Goal: Task Accomplishment & Management: Complete application form

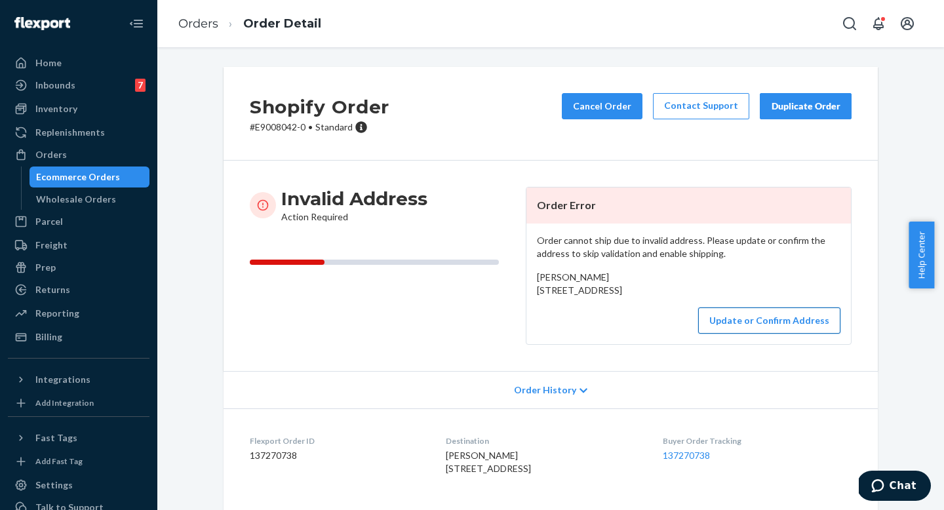
click at [776, 334] on button "Update or Confirm Address" at bounding box center [769, 320] width 142 height 26
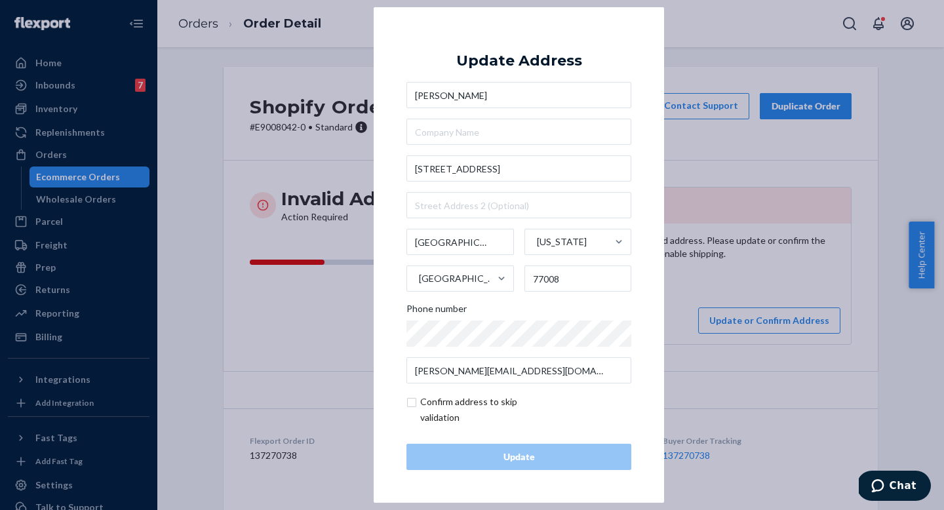
click at [688, 268] on div "× Update Address [PERSON_NAME] [STREET_ADDRESS][US_STATE] Phone number [PERSON_…" at bounding box center [472, 255] width 944 height 510
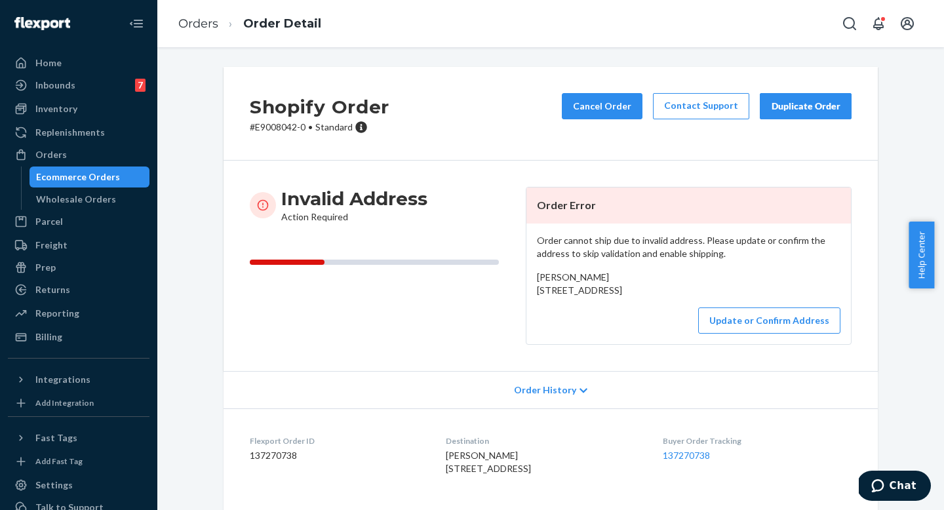
drag, startPoint x: 623, startPoint y: 305, endPoint x: 526, endPoint y: 294, distance: 97.0
click at [526, 294] on div "Order cannot ship due to invalid address. Please update or confirm the address …" at bounding box center [688, 284] width 324 height 121
copy span "[STREET_ADDRESS]"
click at [804, 334] on button "Update or Confirm Address" at bounding box center [769, 320] width 142 height 26
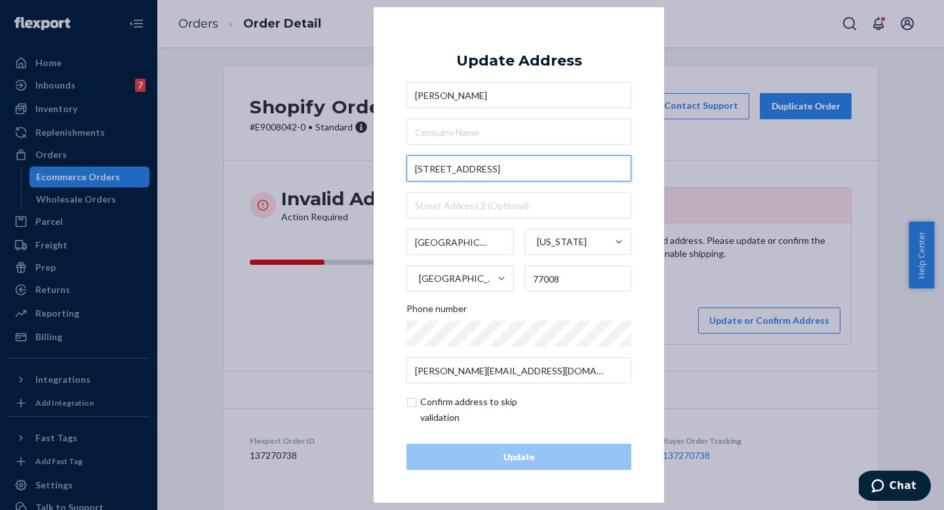
click at [439, 172] on input "[STREET_ADDRESS]" at bounding box center [518, 168] width 225 height 26
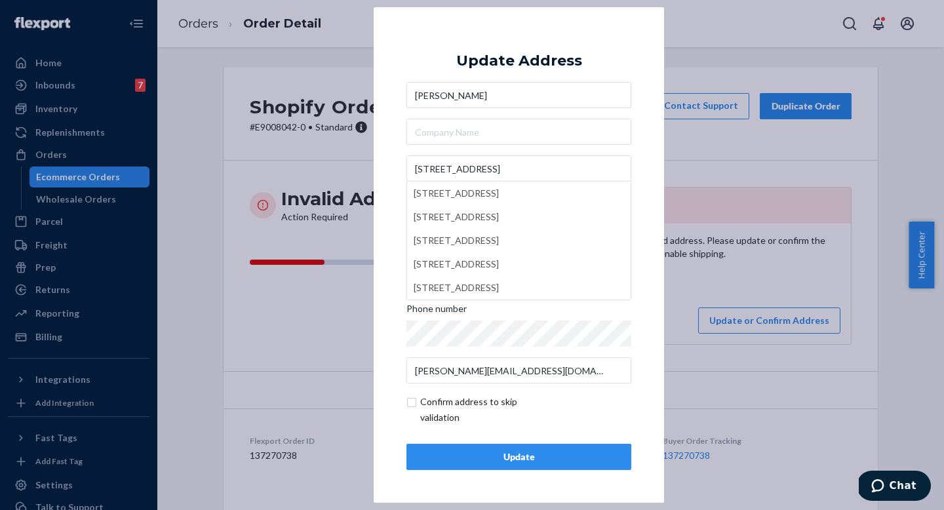
click at [395, 163] on div "× Update Address [PERSON_NAME] [STREET_ADDRESS][GEOGRAPHIC_DATA][STREET_ADDRESS…" at bounding box center [519, 255] width 290 height 496
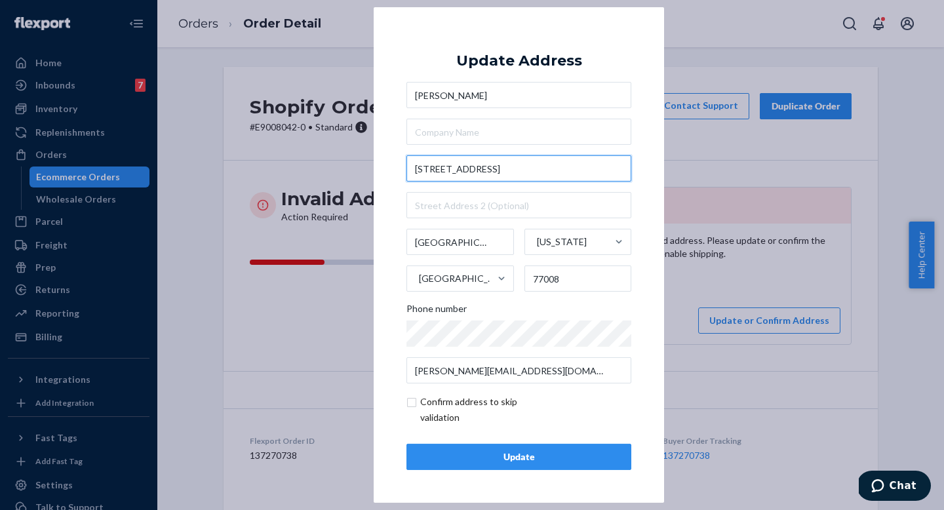
click at [539, 165] on input "[STREET_ADDRESS]" at bounding box center [518, 168] width 225 height 26
type input "Rutland St"
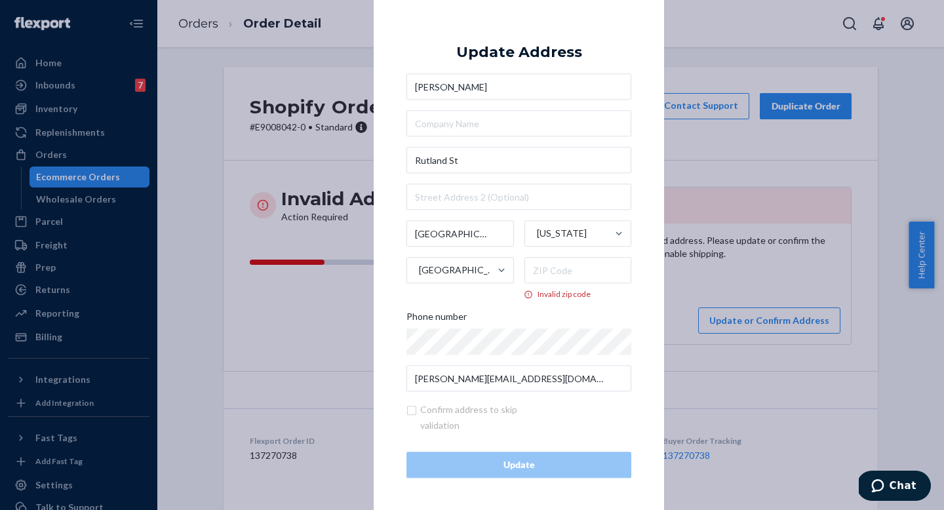
click at [746, 325] on div "× Update Address [PERSON_NAME] [GEOGRAPHIC_DATA][US_STATE] [GEOGRAPHIC_DATA] In…" at bounding box center [472, 255] width 944 height 510
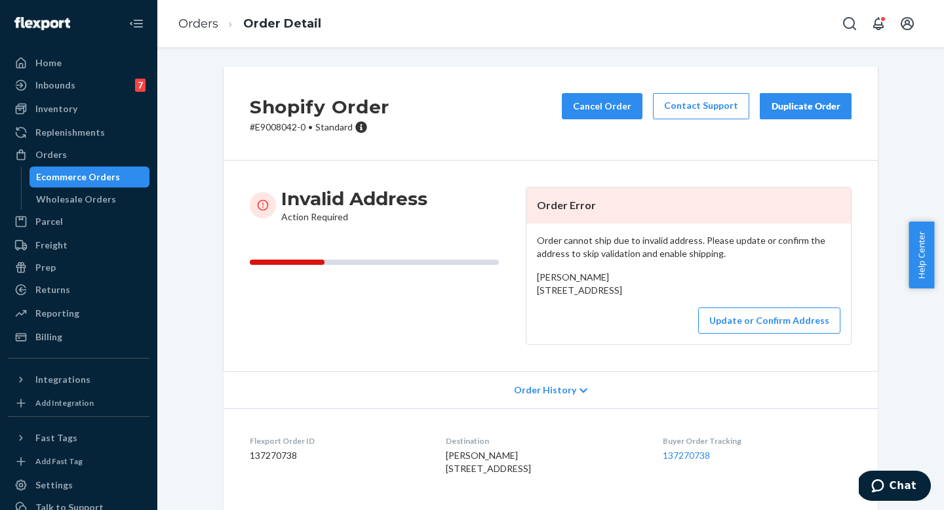
drag, startPoint x: 605, startPoint y: 307, endPoint x: 530, endPoint y: 290, distance: 76.6
click at [530, 290] on div "Order cannot ship due to invalid address. Please update or confirm the address …" at bounding box center [688, 284] width 324 height 121
copy span "[STREET_ADDRESS]"
click at [276, 128] on p "# E9008042-0 • Standard" at bounding box center [320, 127] width 140 height 13
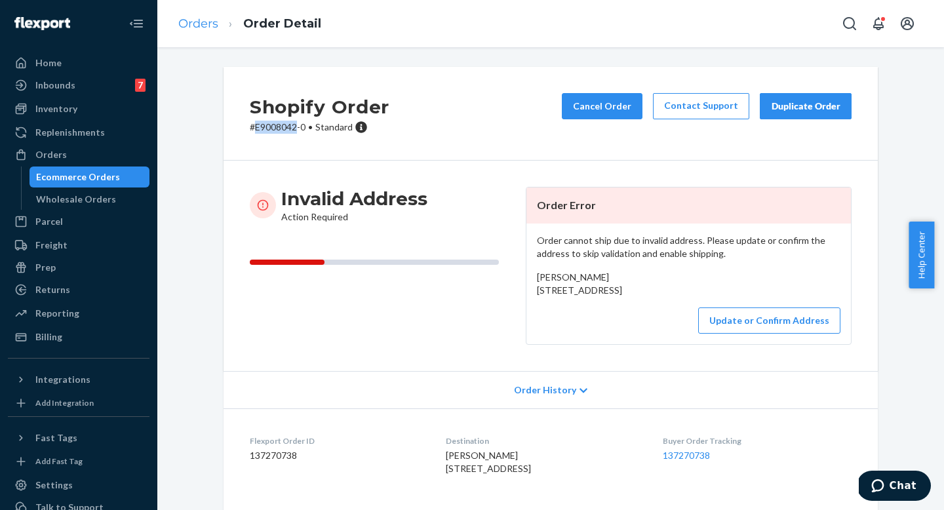
copy p "E9008042"
click at [730, 344] on div "Order cannot ship due to invalid address. Please update or confirm the address …" at bounding box center [688, 284] width 324 height 121
click at [731, 334] on button "Update or Confirm Address" at bounding box center [769, 320] width 142 height 26
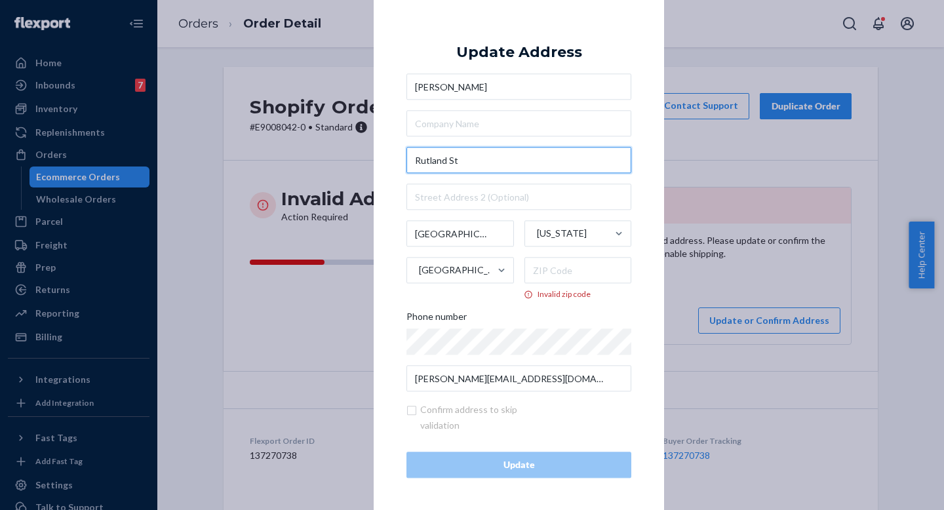
click at [412, 165] on input "Rutland St" at bounding box center [518, 160] width 225 height 26
click at [676, 273] on div "× Update Address [PERSON_NAME] [GEOGRAPHIC_DATA][US_STATE] [GEOGRAPHIC_DATA] In…" at bounding box center [472, 255] width 944 height 510
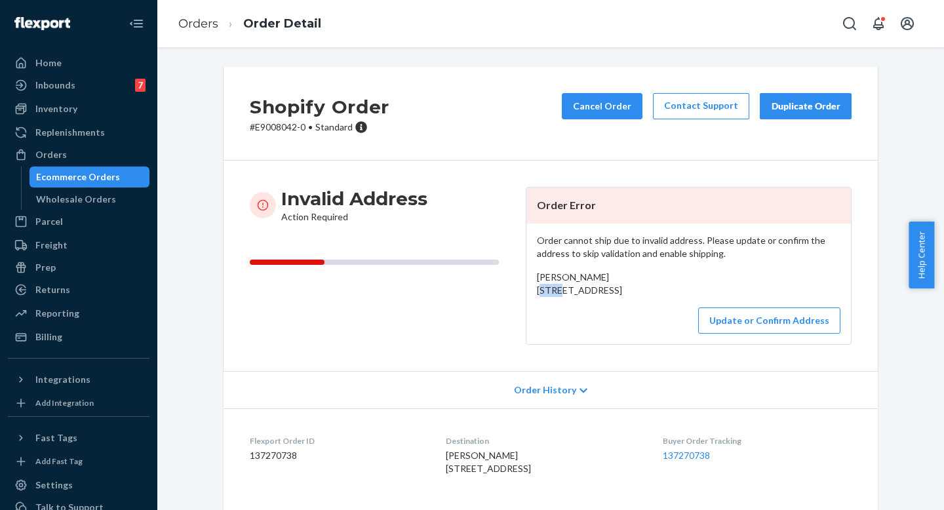
drag, startPoint x: 553, startPoint y: 291, endPoint x: 532, endPoint y: 292, distance: 21.7
click at [532, 292] on div "Order cannot ship due to invalid address. Please update or confirm the address …" at bounding box center [688, 284] width 324 height 121
copy span "1425"
click at [844, 344] on div "Order cannot ship due to invalid address. Please update or confirm the address …" at bounding box center [688, 284] width 324 height 121
click at [789, 334] on button "Update or Confirm Address" at bounding box center [769, 320] width 142 height 26
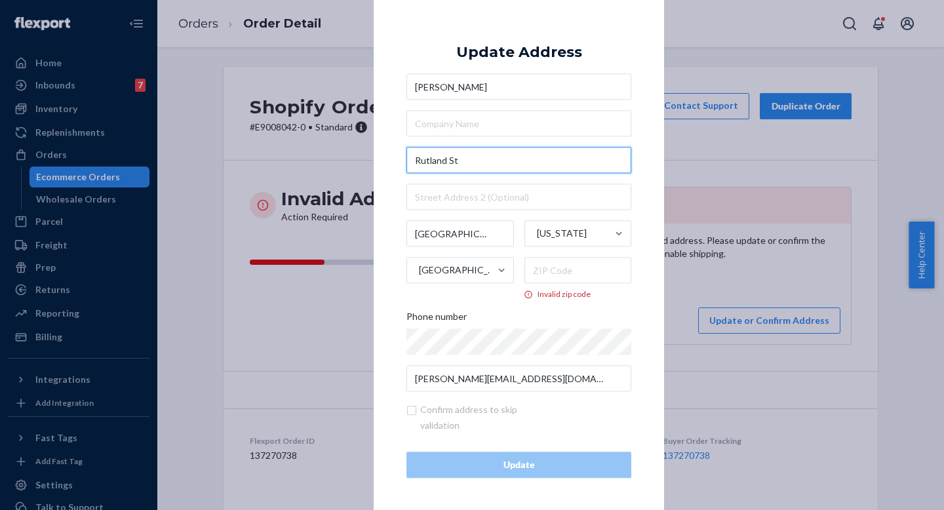
click at [413, 160] on input "Rutland St" at bounding box center [518, 160] width 225 height 26
paste input "1425"
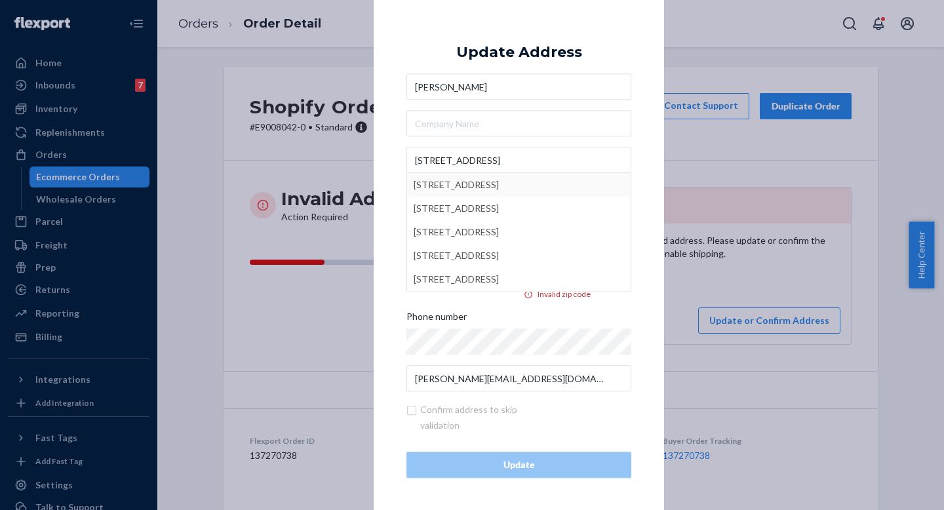
type input "[STREET_ADDRESS]"
type input "77008"
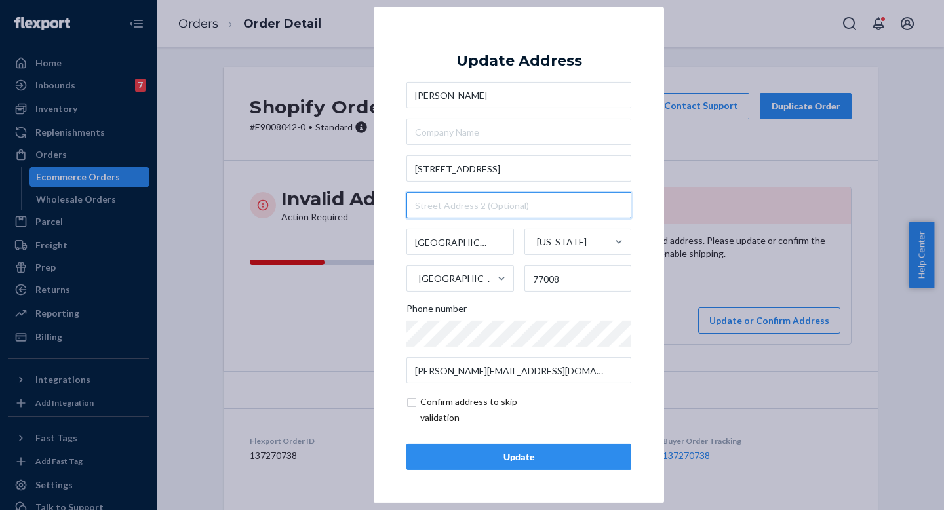
click at [482, 194] on input "text" at bounding box center [518, 205] width 225 height 26
type input "Garage Unit"
click at [471, 452] on div "Update" at bounding box center [519, 456] width 203 height 13
